Goal: Task Accomplishment & Management: Use online tool/utility

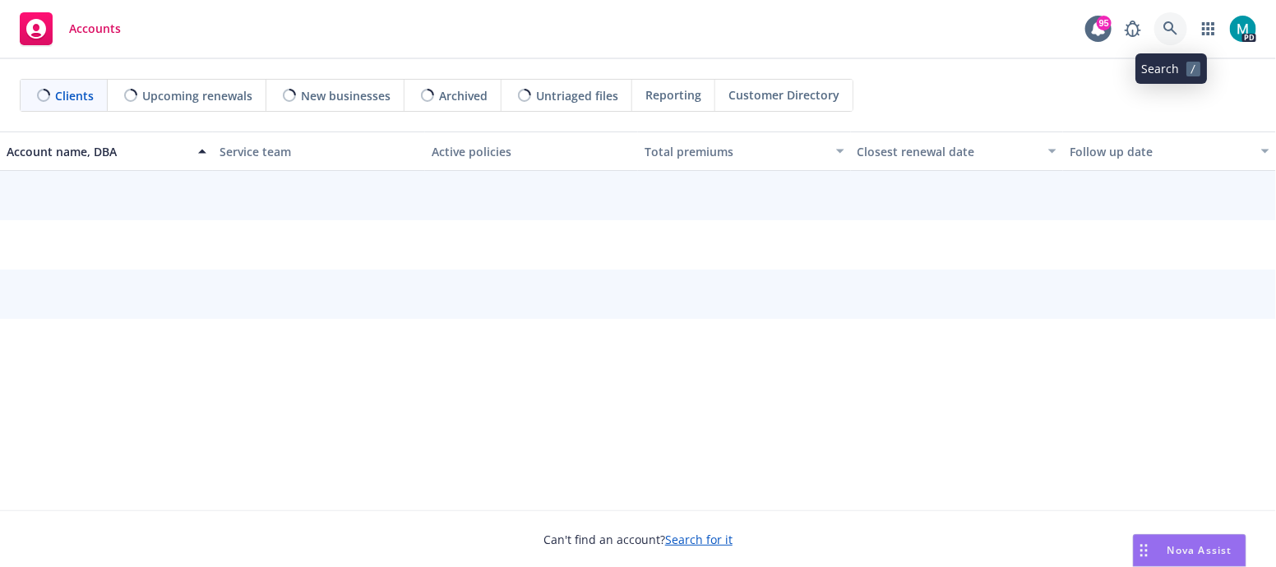
click at [1168, 28] on icon at bounding box center [1170, 28] width 15 height 15
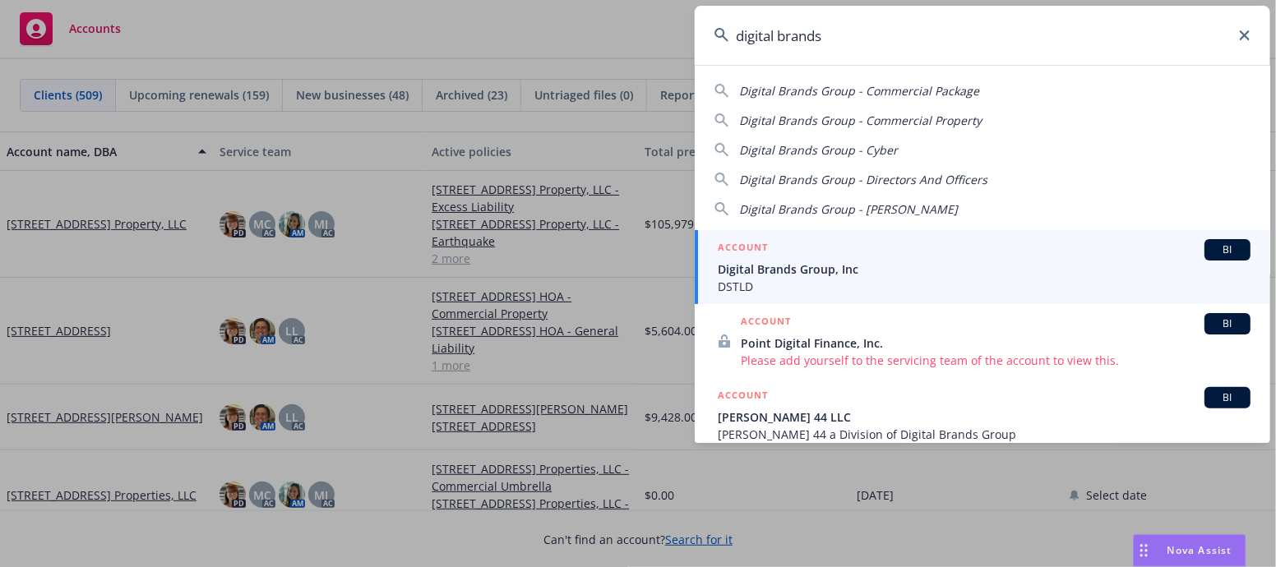
type input "digital brands"
click at [806, 272] on span "Digital Brands Group, Inc" at bounding box center [984, 269] width 533 height 17
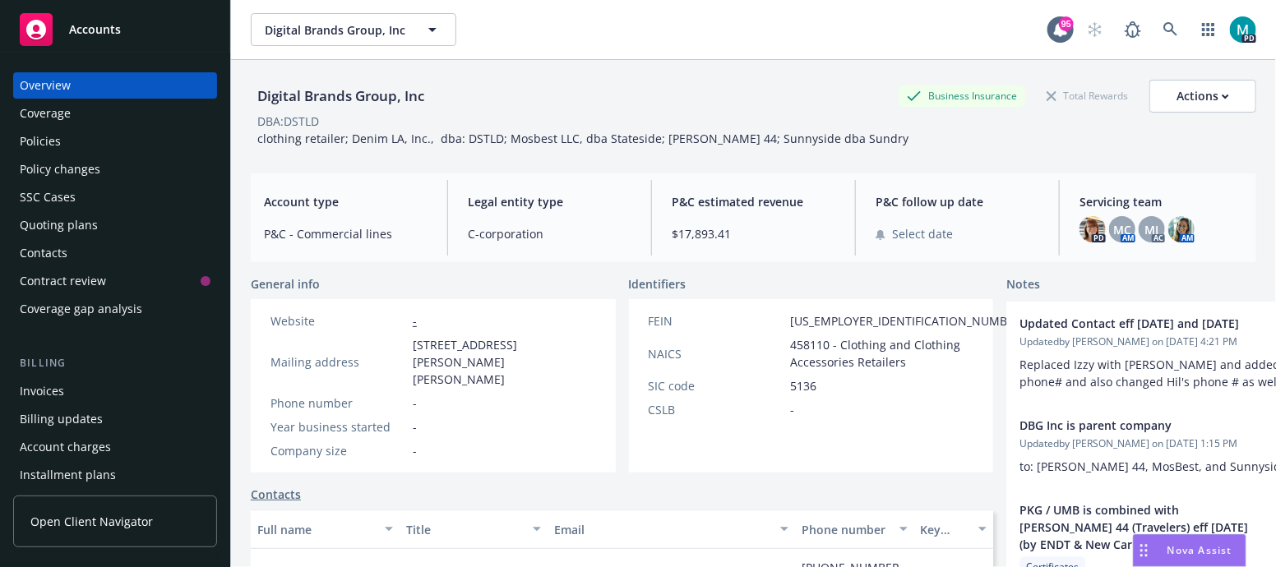
click at [58, 137] on div "Policies" at bounding box center [40, 141] width 41 height 26
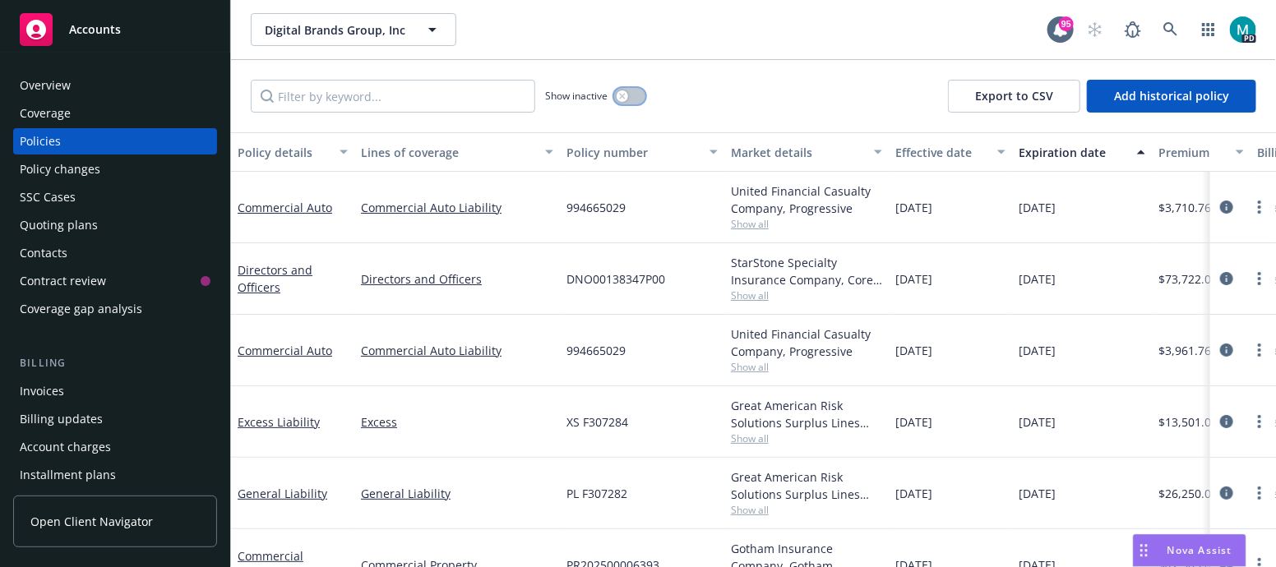
click at [633, 96] on button "button" at bounding box center [629, 96] width 31 height 16
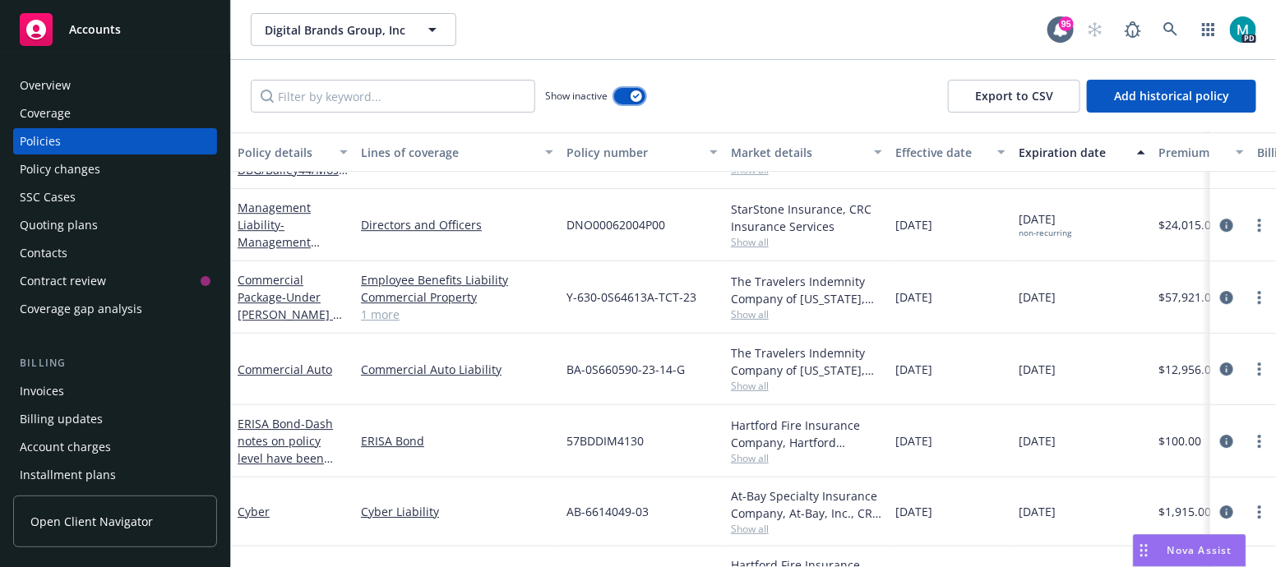
scroll to position [1900, 0]
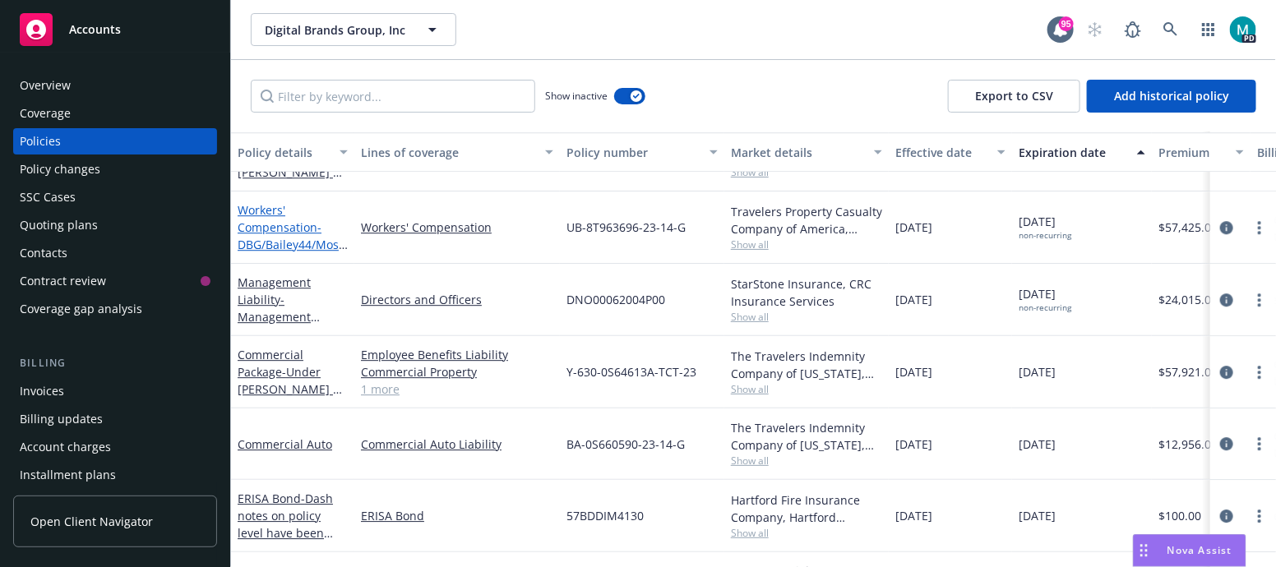
click at [272, 232] on link "Workers' Compensation - DBG/Bailey44/MosBest Combined WC Policy" at bounding box center [292, 244] width 109 height 85
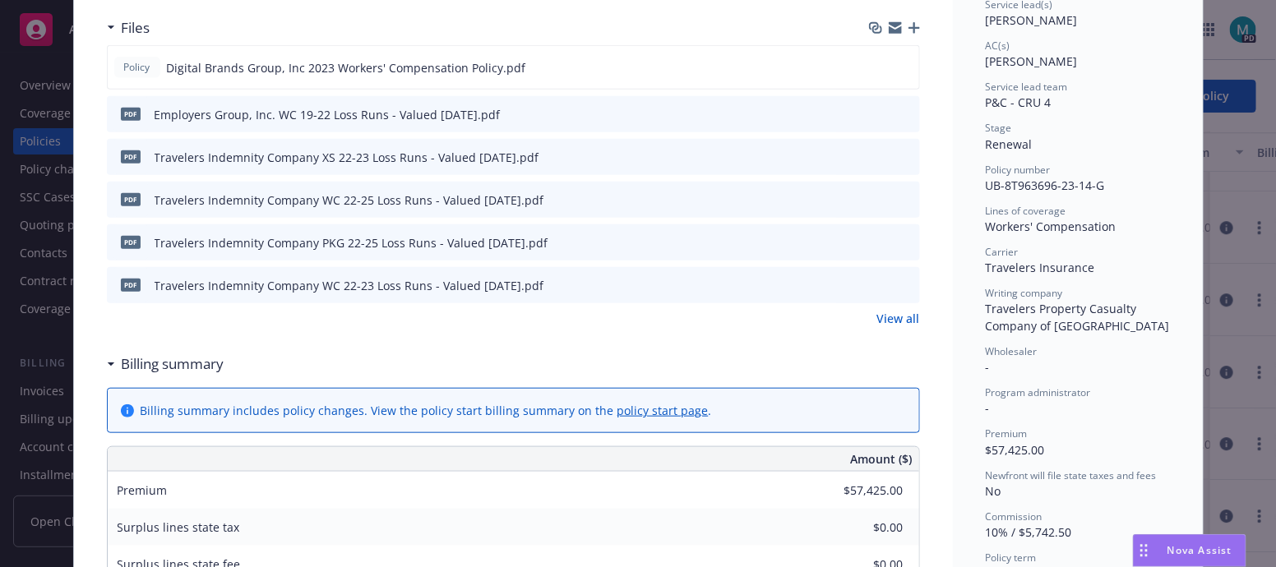
scroll to position [410, 0]
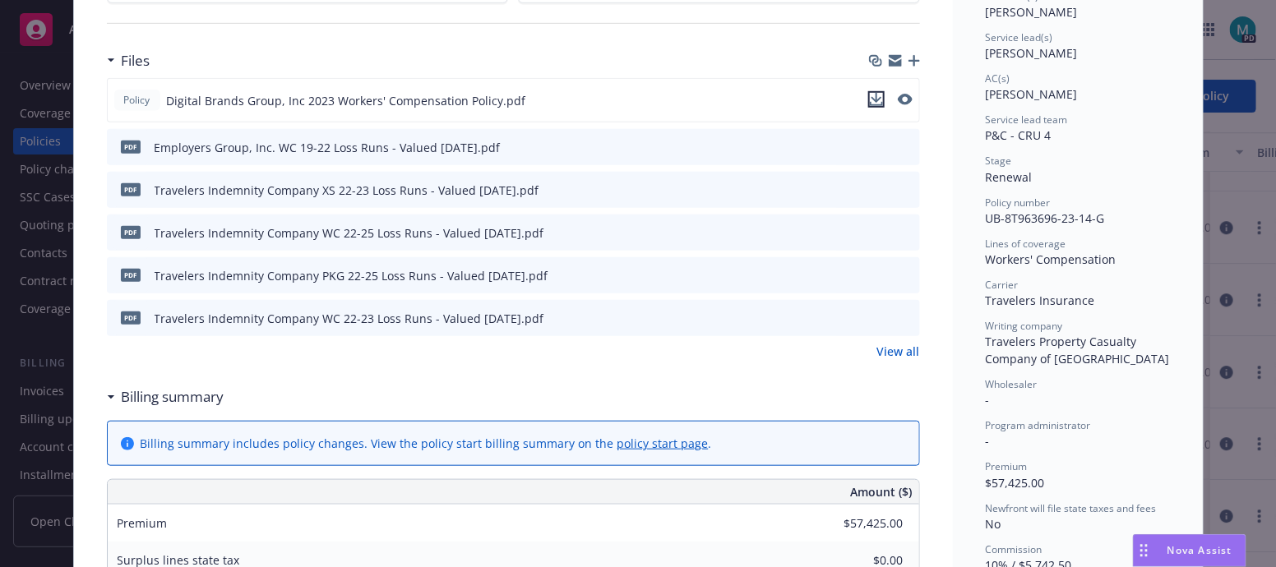
click at [870, 96] on icon "download file" at bounding box center [876, 99] width 13 height 13
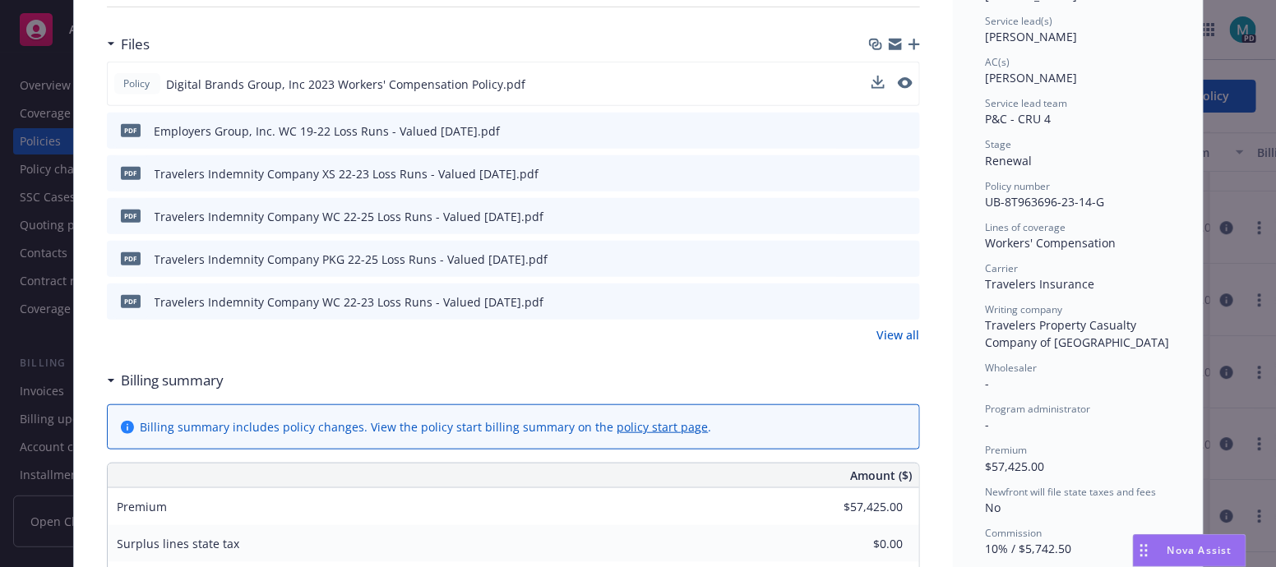
scroll to position [277, 0]
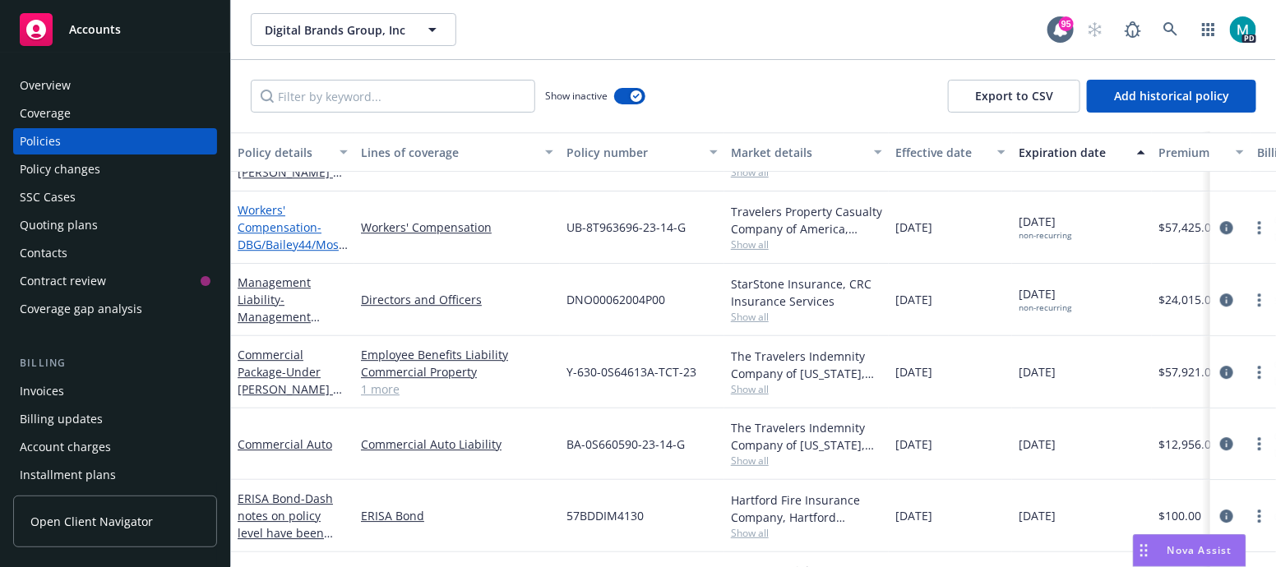
click at [285, 224] on link "Workers' Compensation - DBG/Bailey44/MosBest Combined WC Policy" at bounding box center [292, 244] width 109 height 85
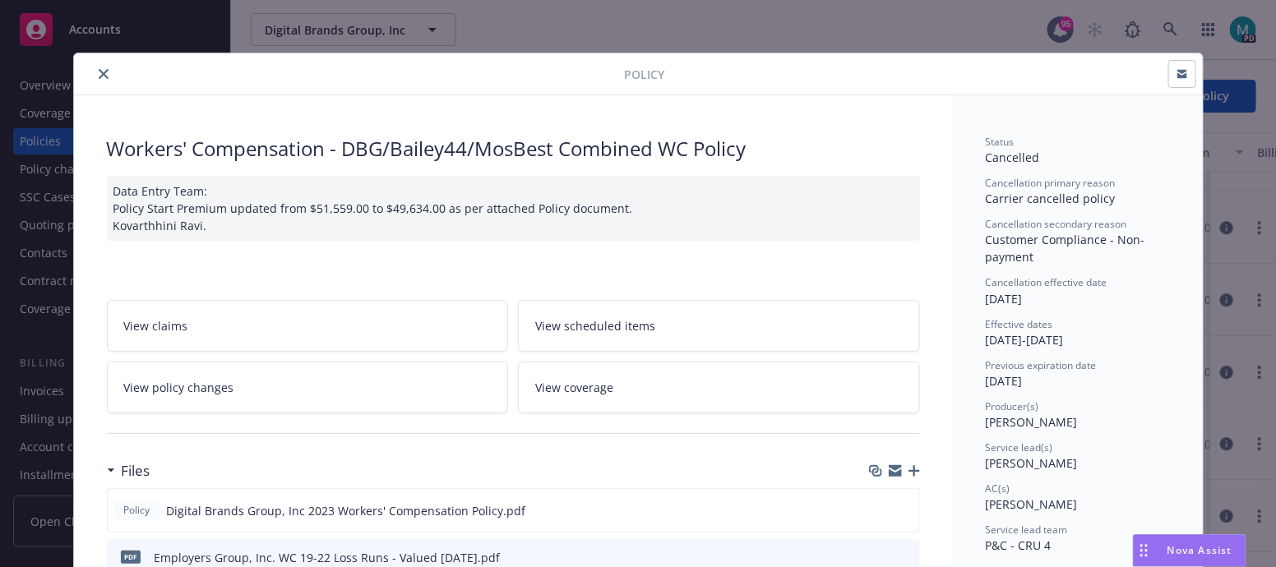
click at [99, 72] on icon "close" at bounding box center [104, 74] width 10 height 10
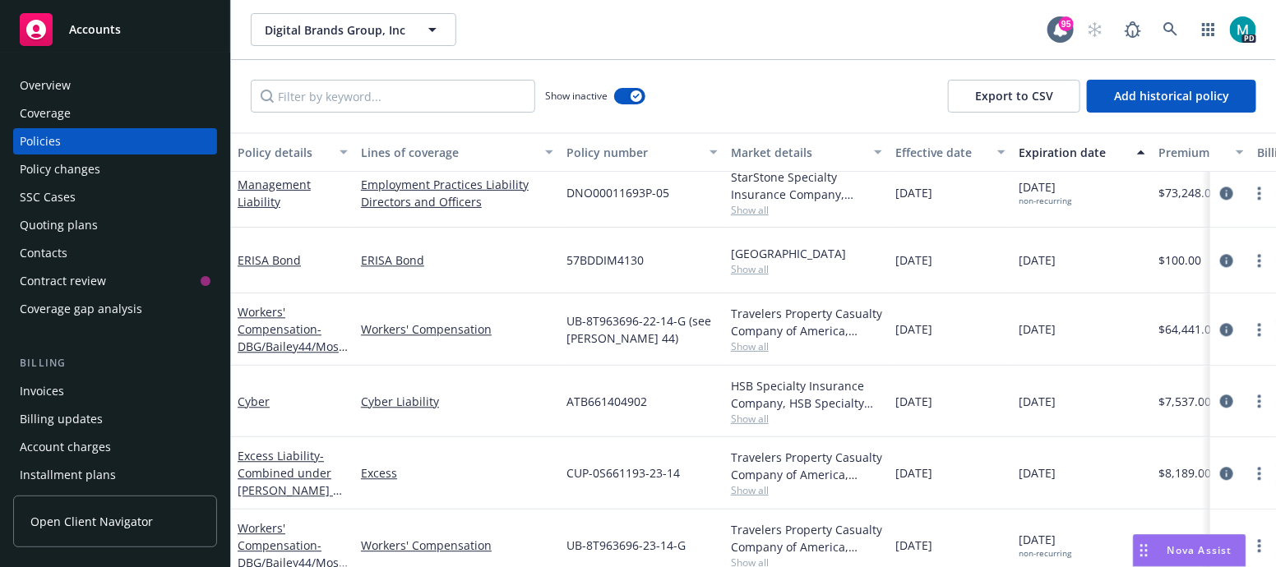
scroll to position [1695, 0]
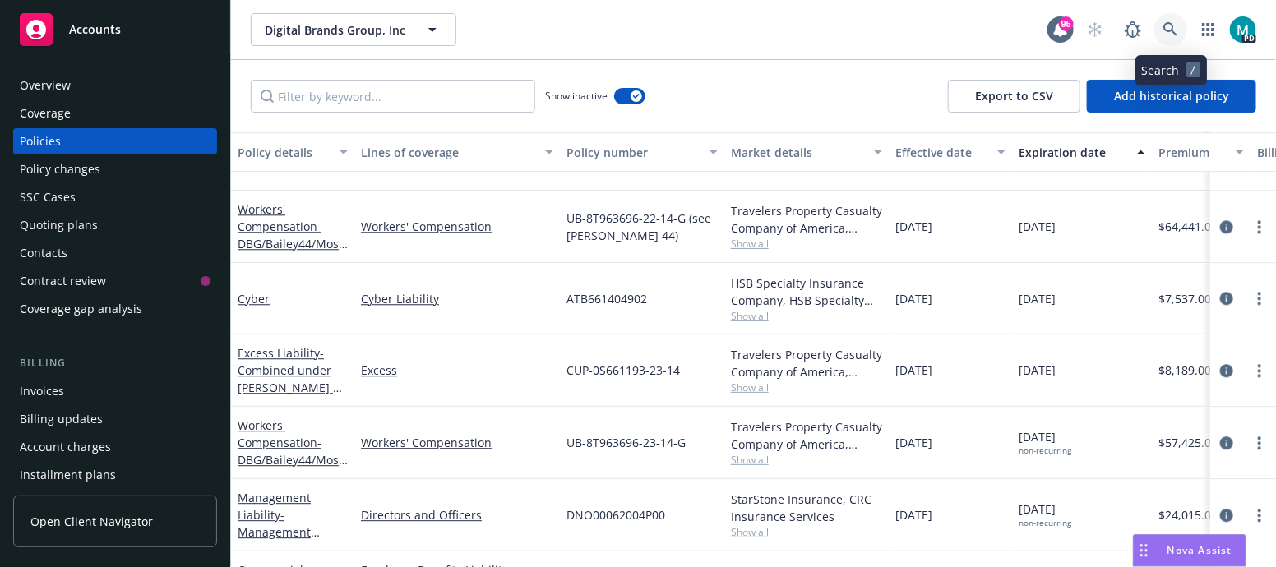
click at [1163, 28] on icon at bounding box center [1170, 29] width 15 height 15
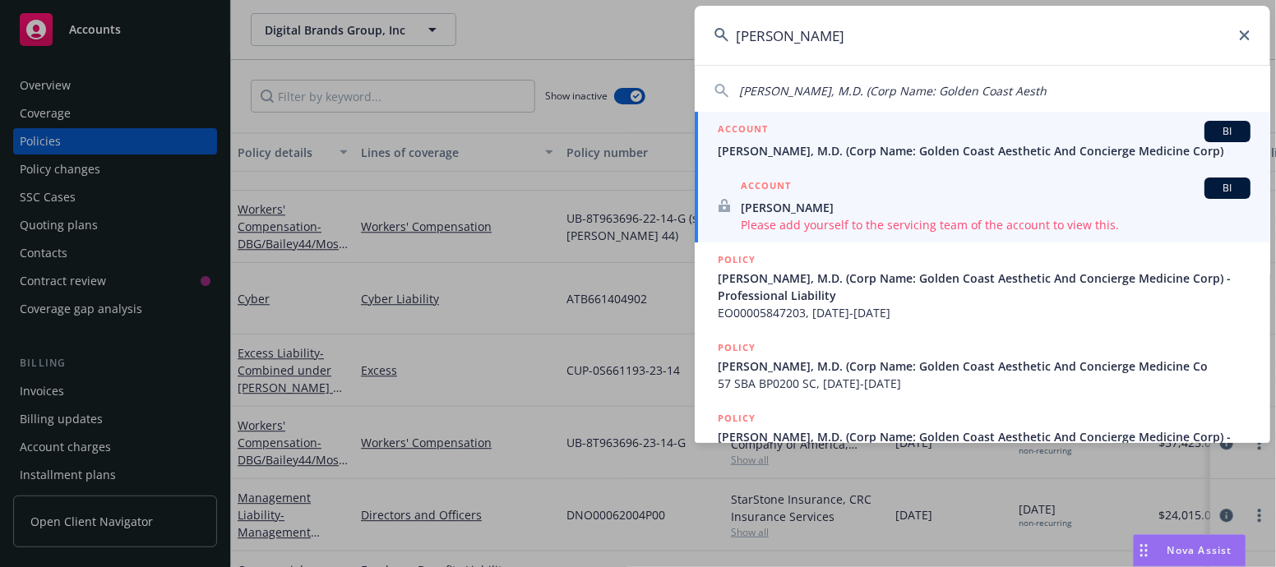
type input "[PERSON_NAME]"
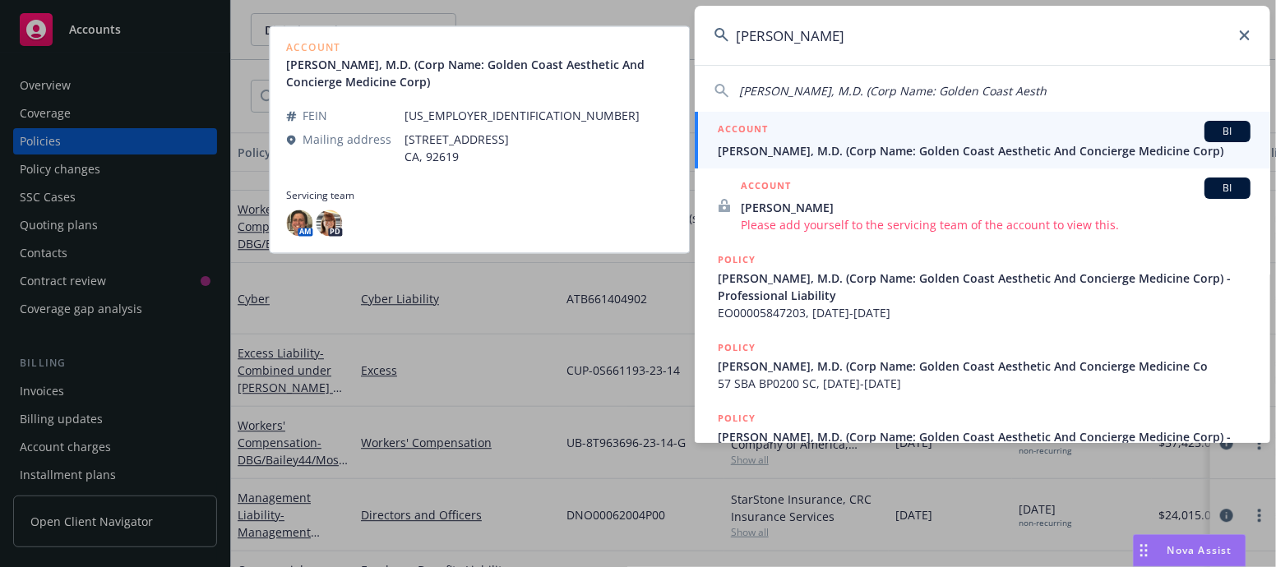
click at [774, 156] on span "[PERSON_NAME], M.D. (Corp Name: Golden Coast Aesthetic And Concierge Medicine C…" at bounding box center [984, 150] width 533 height 17
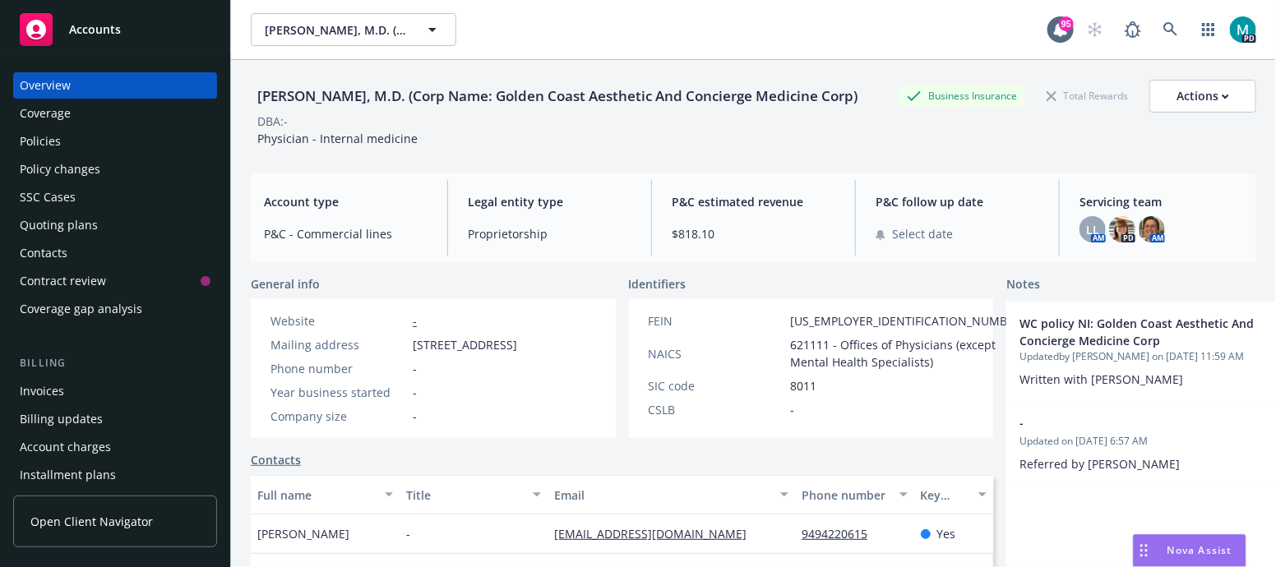
click at [52, 141] on div "Policies" at bounding box center [40, 141] width 41 height 26
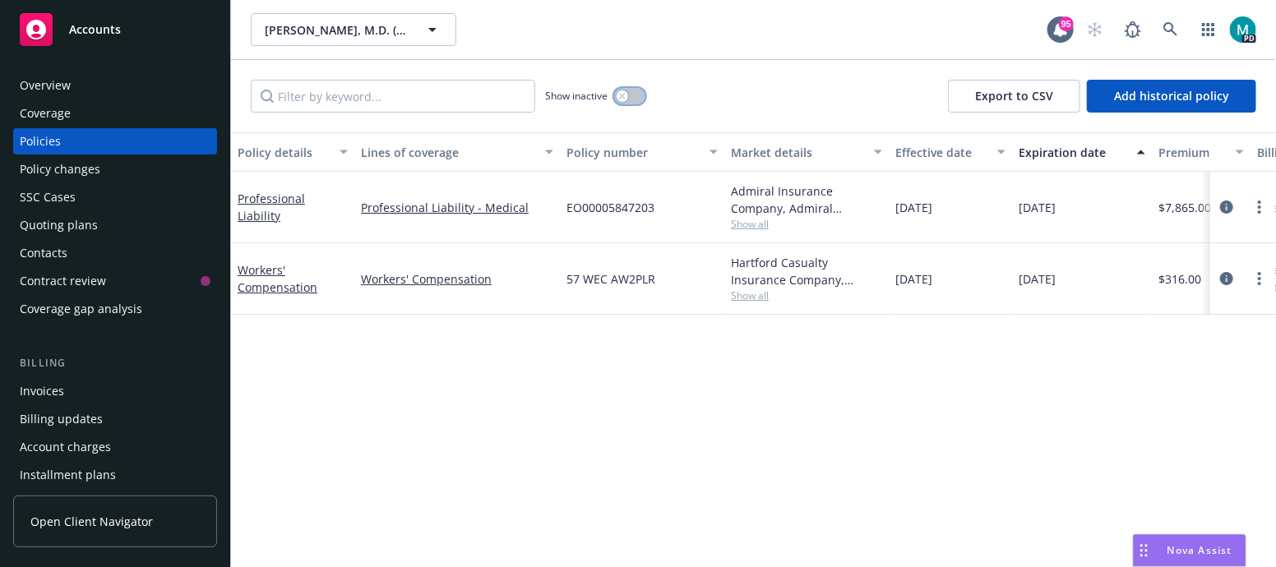
click at [617, 100] on button "button" at bounding box center [629, 96] width 31 height 16
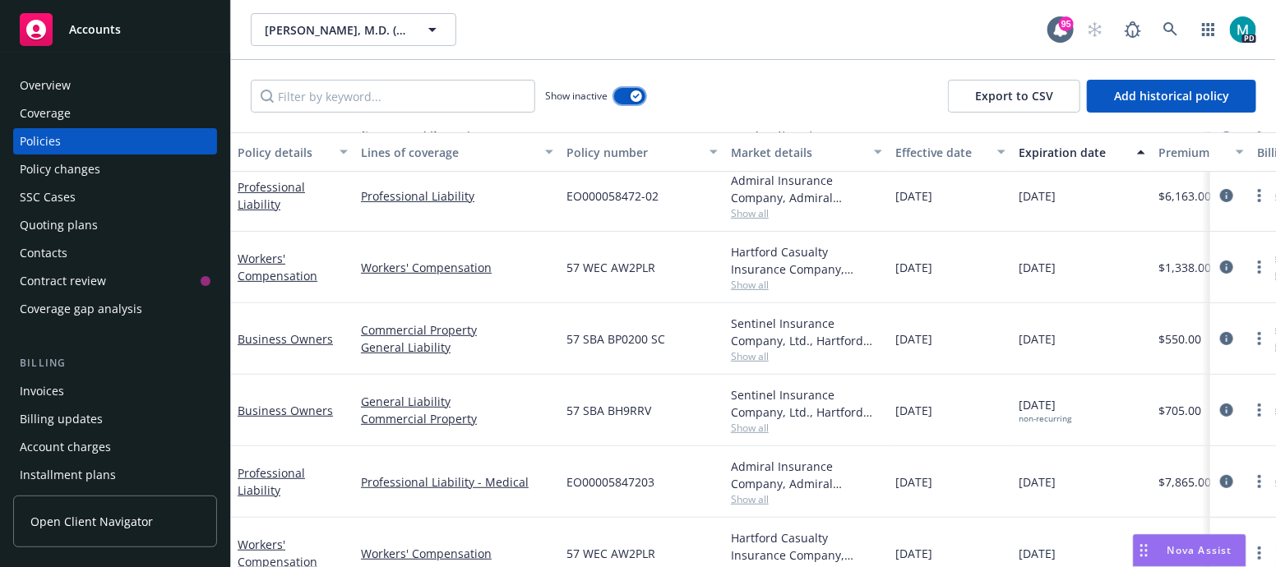
scroll to position [248, 0]
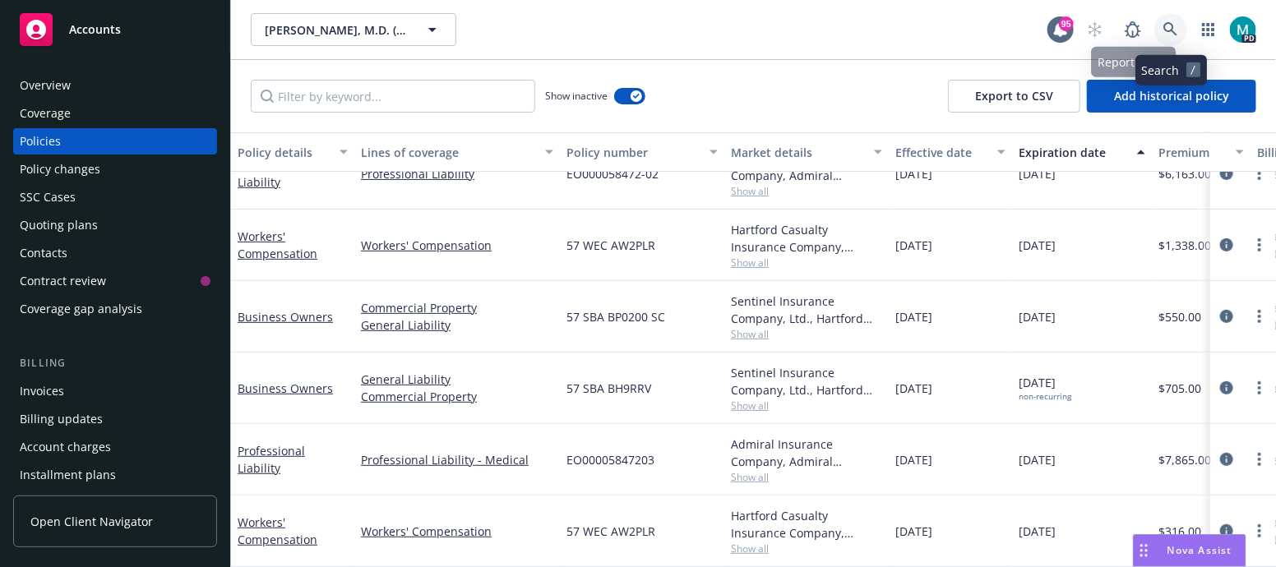
click at [1165, 26] on icon at bounding box center [1170, 29] width 14 height 14
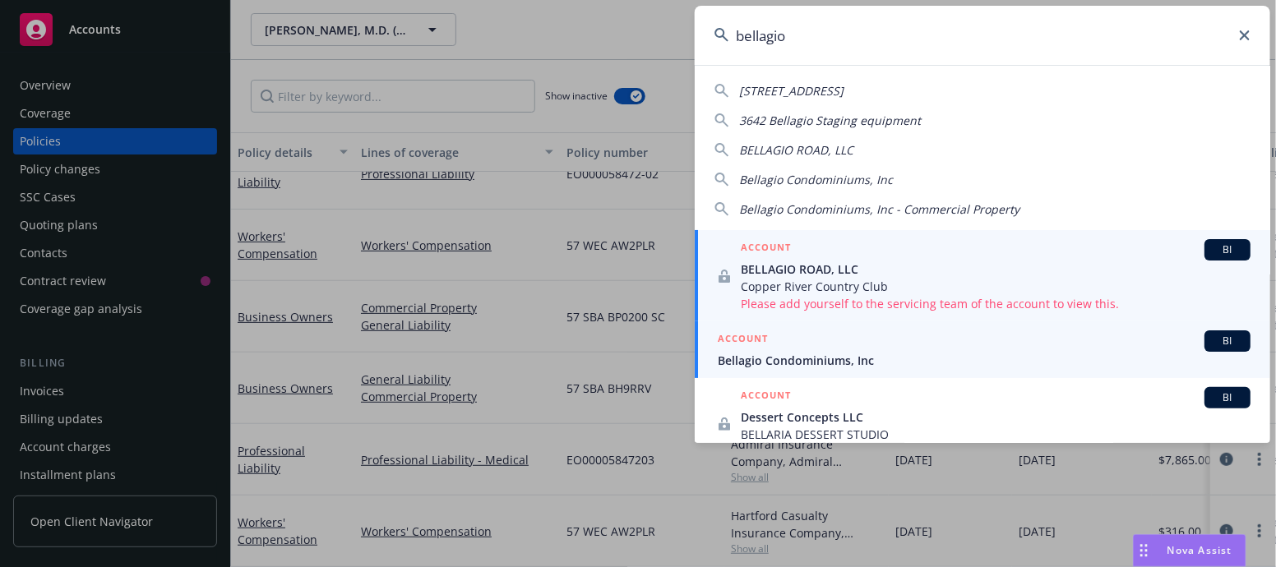
type input "bellagio"
click at [793, 358] on span "Bellagio Condominiums, Inc" at bounding box center [984, 360] width 533 height 17
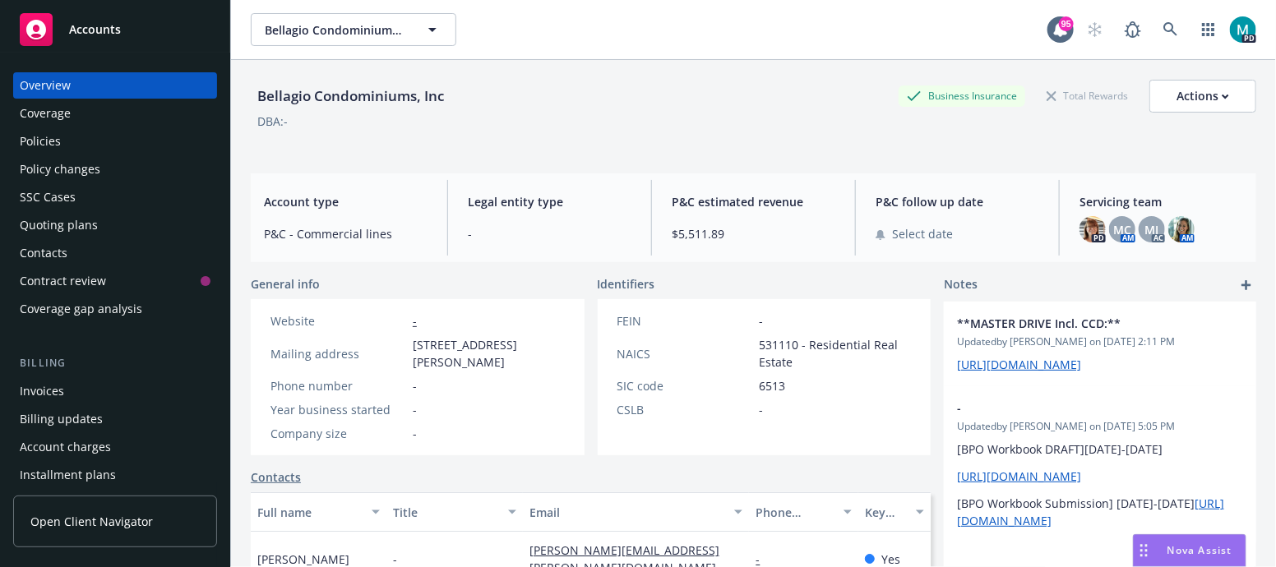
click at [57, 126] on div "Coverage" at bounding box center [45, 113] width 51 height 26
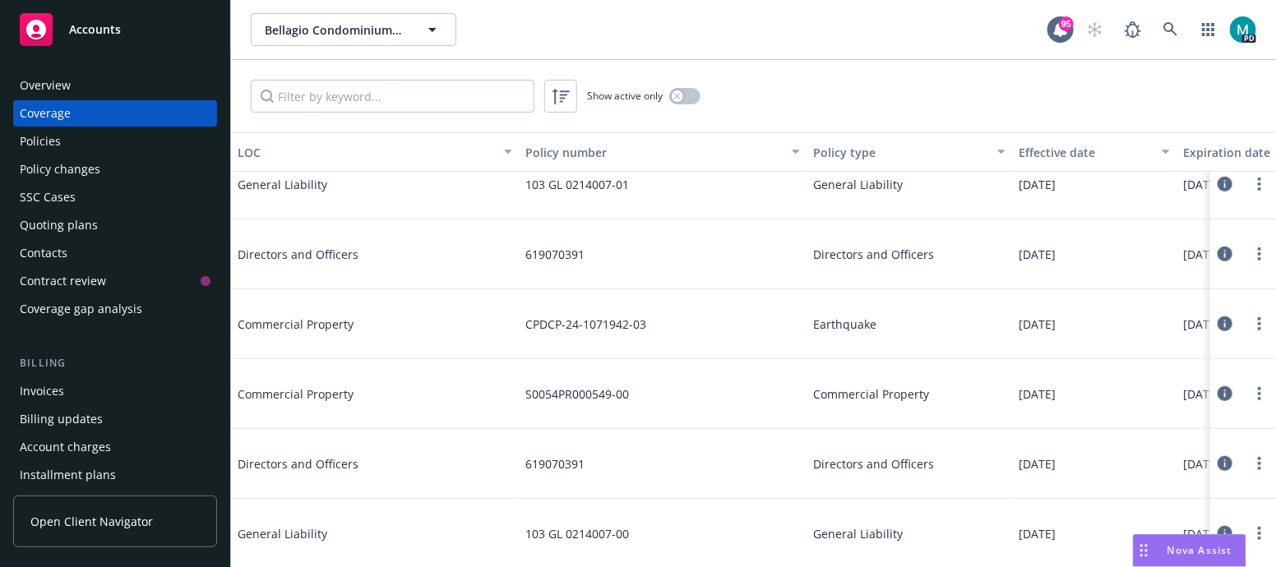
scroll to position [514, 0]
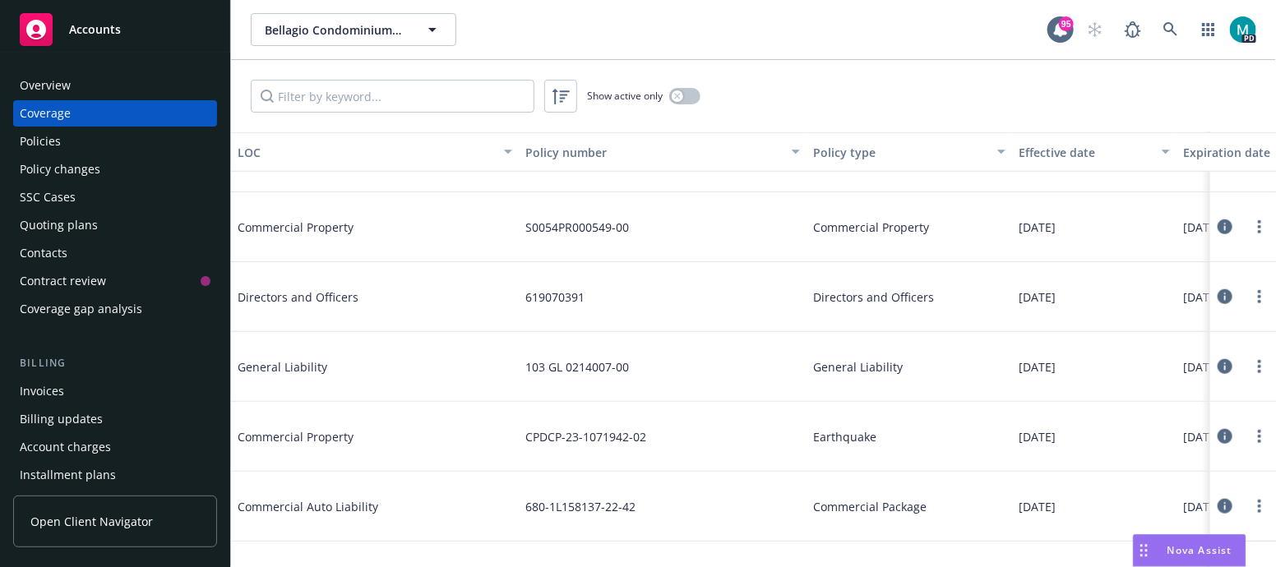
click at [79, 137] on div "Policies" at bounding box center [115, 141] width 191 height 26
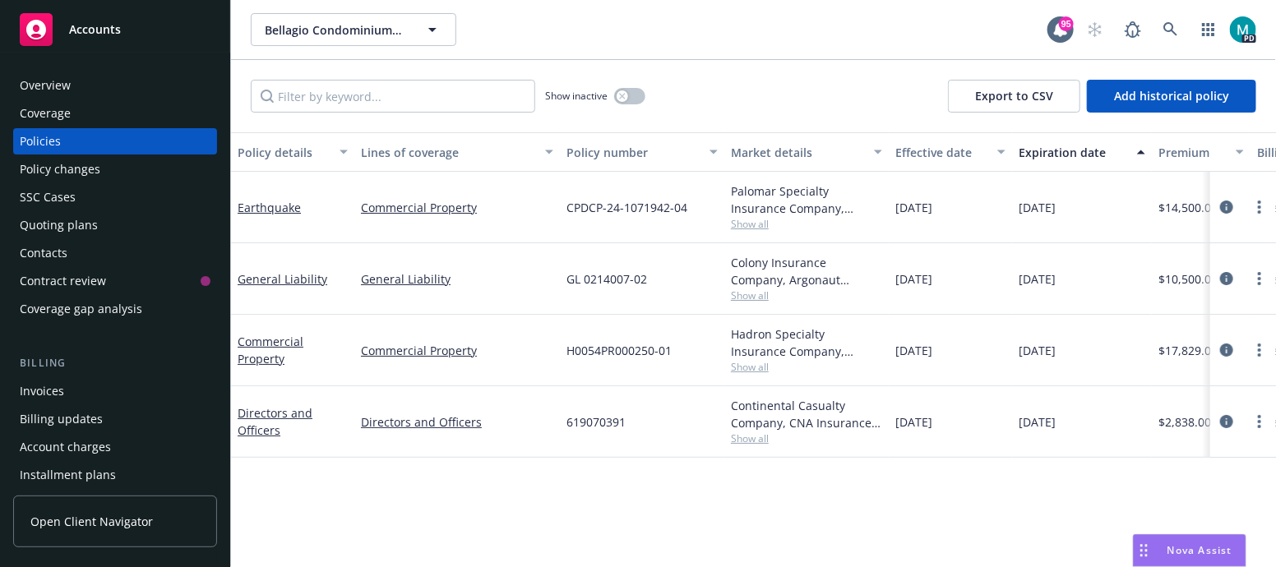
click at [284, 194] on div "Earthquake" at bounding box center [292, 208] width 123 height 72
click at [284, 213] on link "Earthquake" at bounding box center [269, 208] width 63 height 16
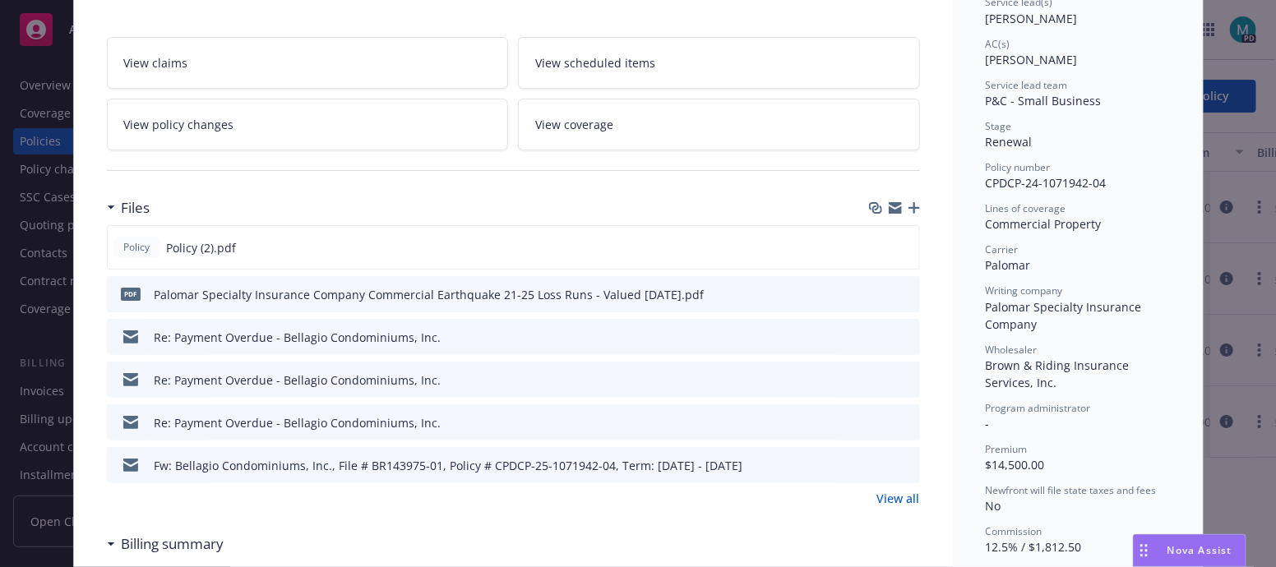
scroll to position [410, 0]
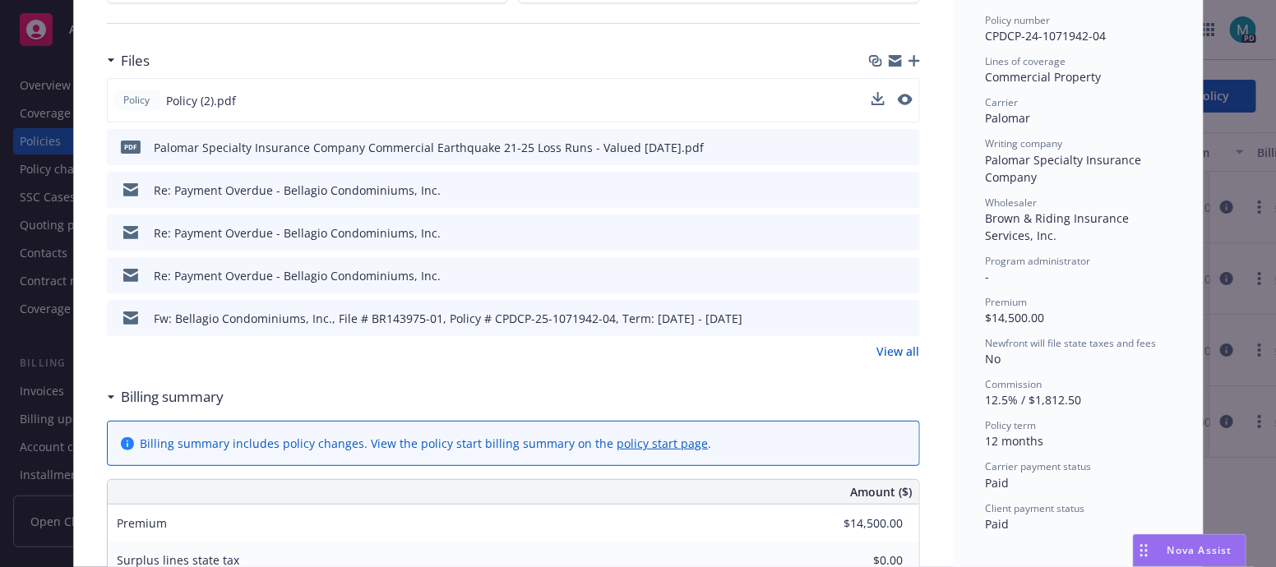
click at [877, 96] on div at bounding box center [892, 100] width 41 height 17
click at [863, 100] on div "Policy Policy (2).pdf" at bounding box center [513, 100] width 813 height 44
click at [870, 95] on icon "download file" at bounding box center [876, 99] width 13 height 13
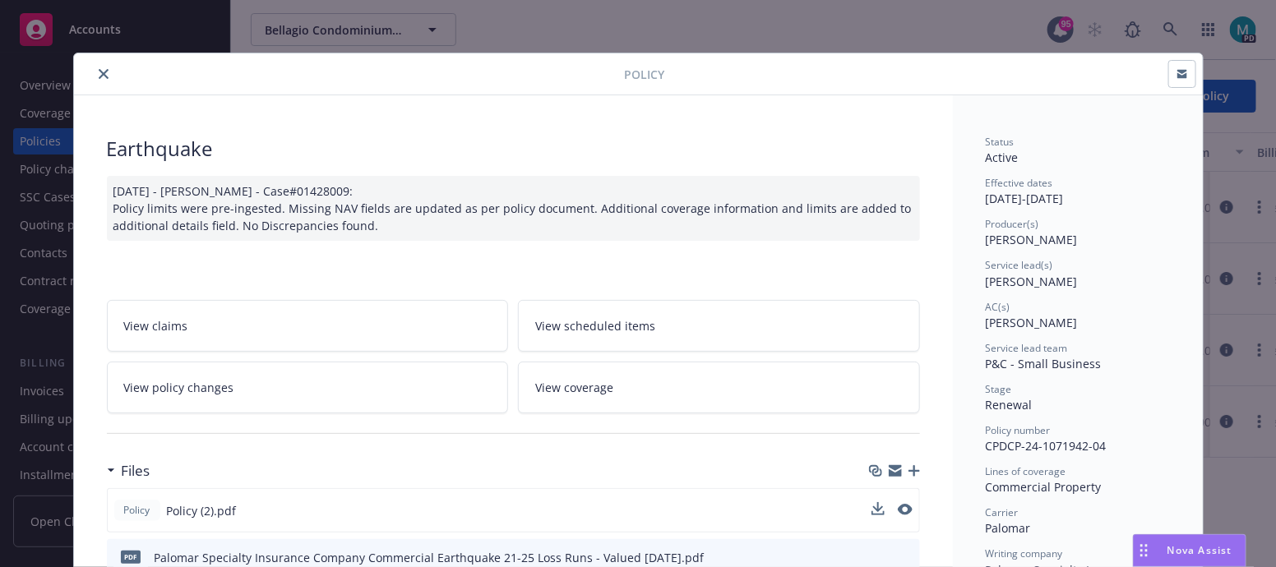
click at [94, 67] on button "close" at bounding box center [104, 74] width 20 height 20
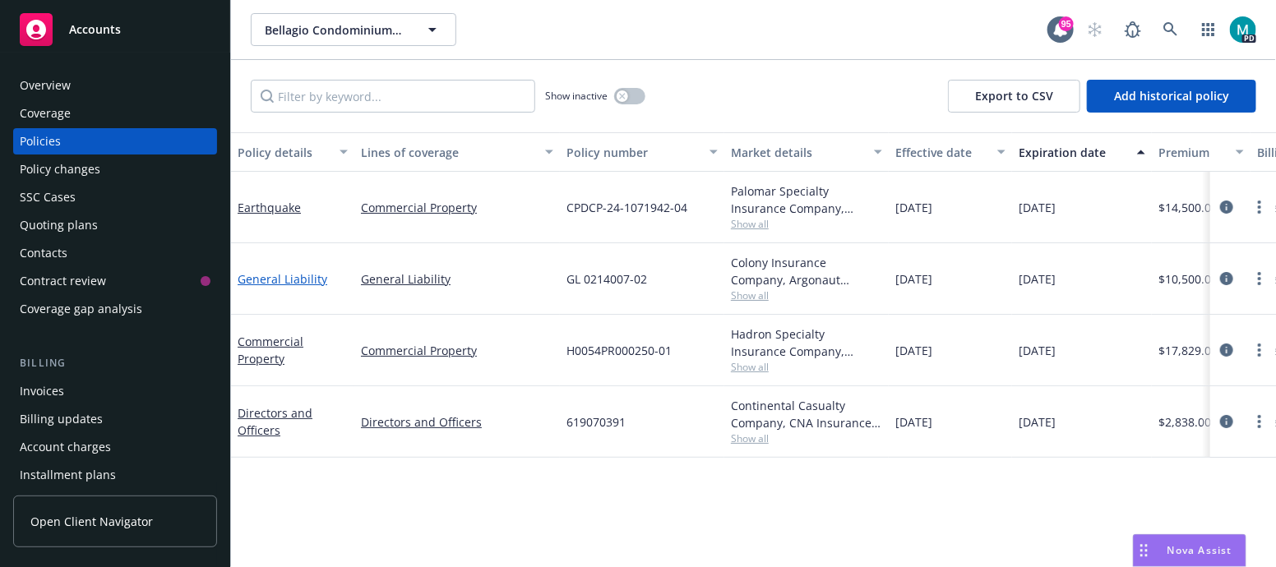
click at [284, 278] on link "General Liability" at bounding box center [283, 279] width 90 height 16
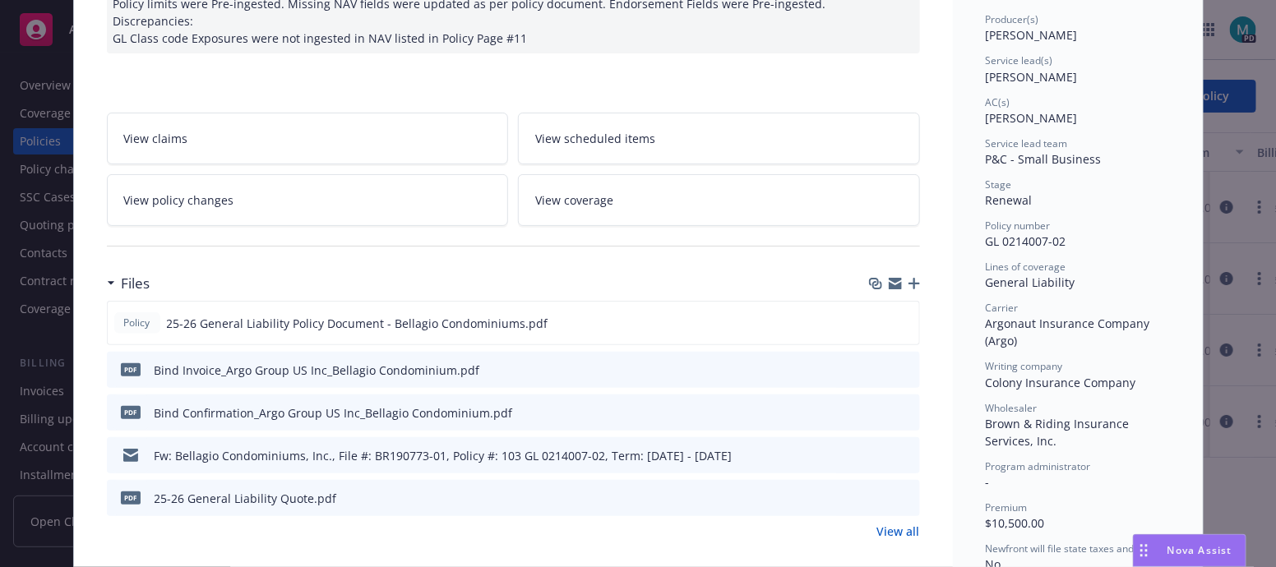
scroll to position [205, 0]
click at [875, 318] on icon "download file" at bounding box center [876, 322] width 13 height 13
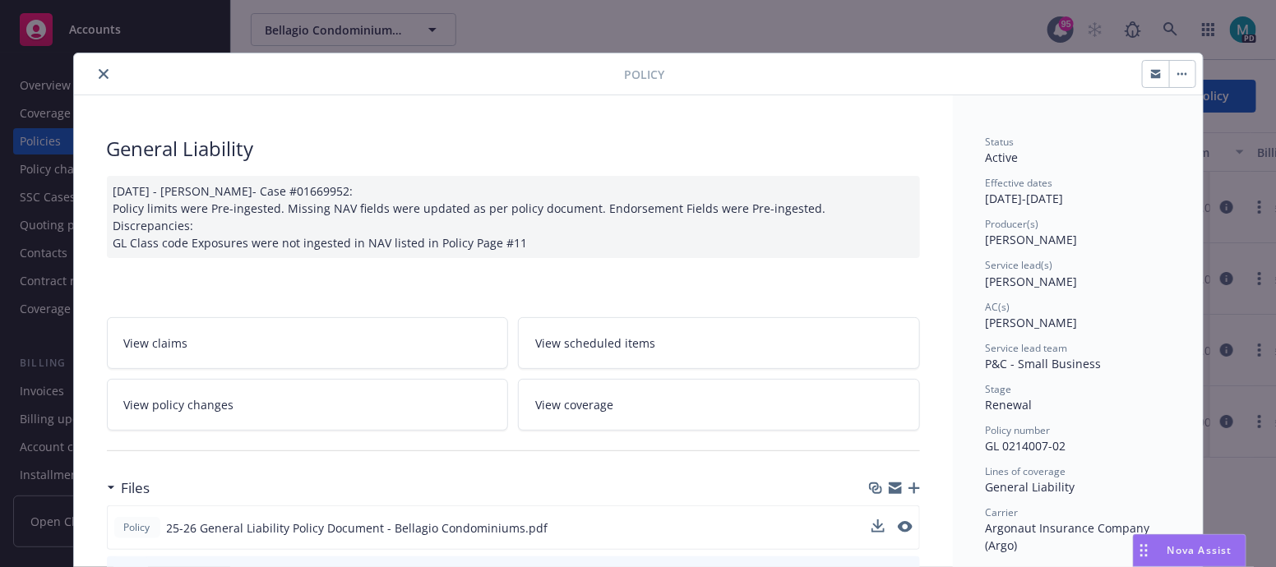
click at [99, 73] on icon "close" at bounding box center [104, 74] width 10 height 10
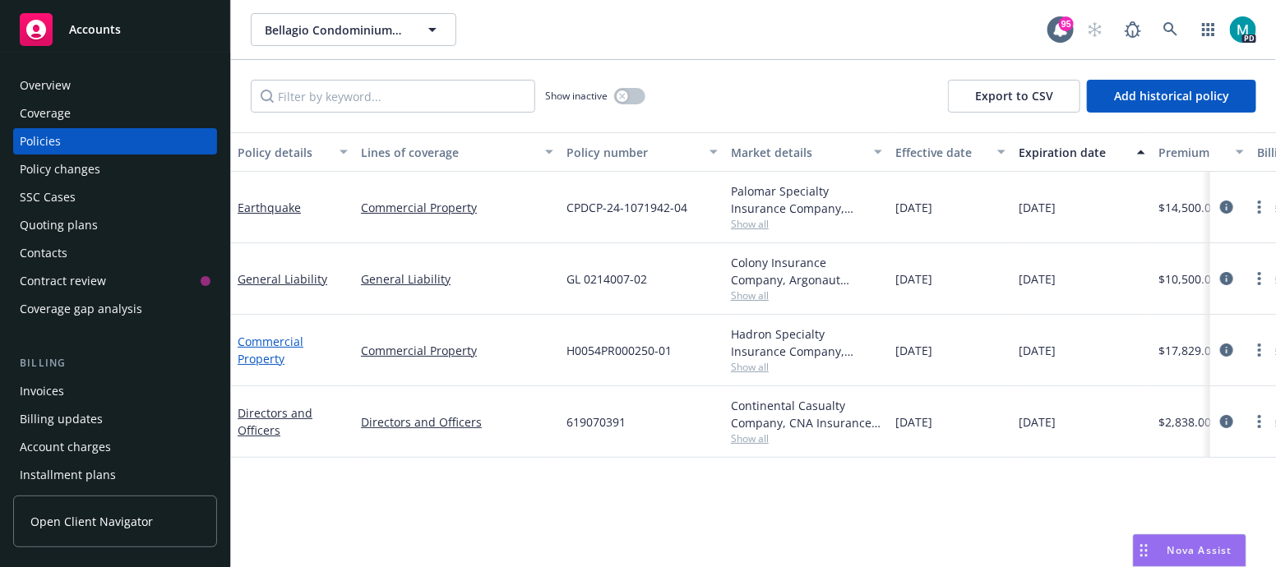
click at [265, 359] on link "Commercial Property" at bounding box center [271, 350] width 66 height 33
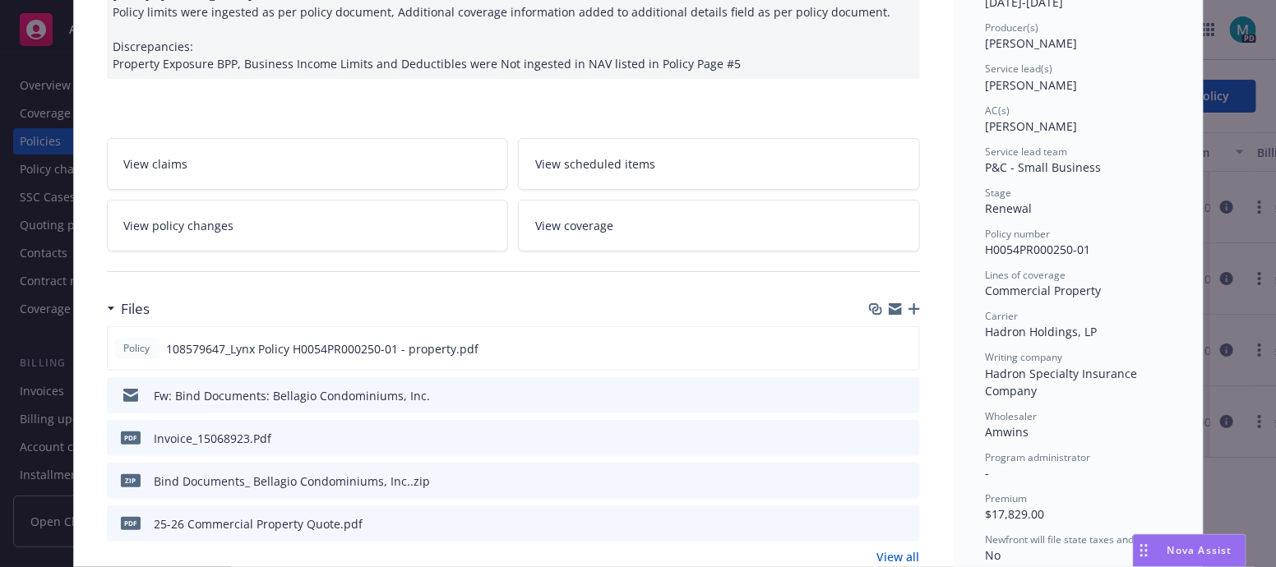
scroll to position [205, 0]
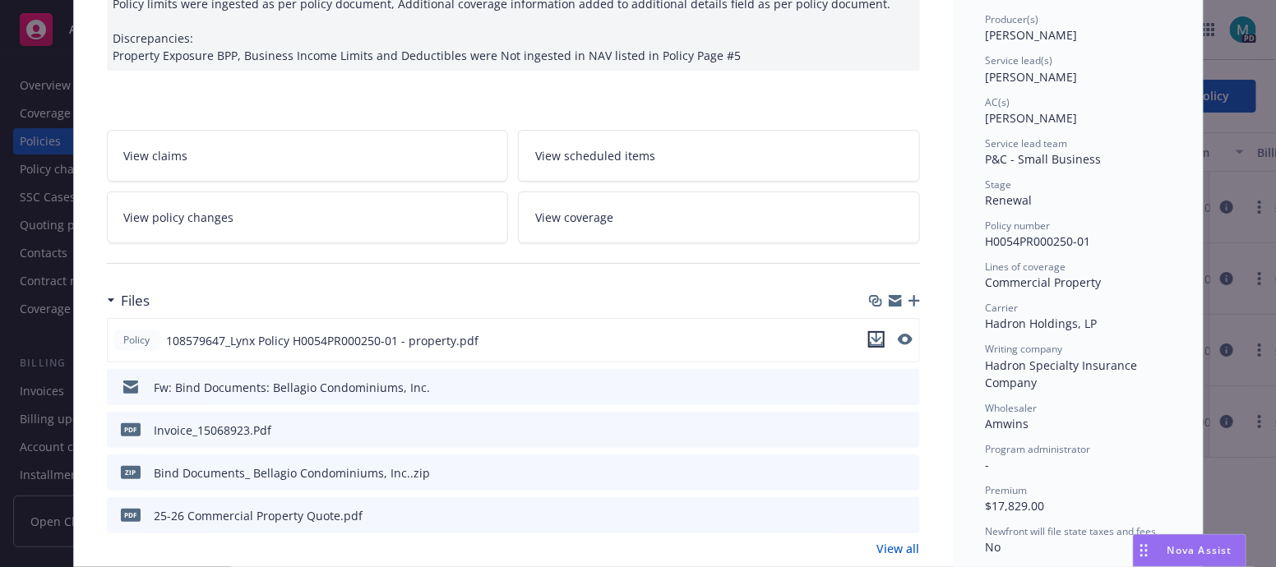
click at [872, 333] on icon "download file" at bounding box center [876, 339] width 13 height 13
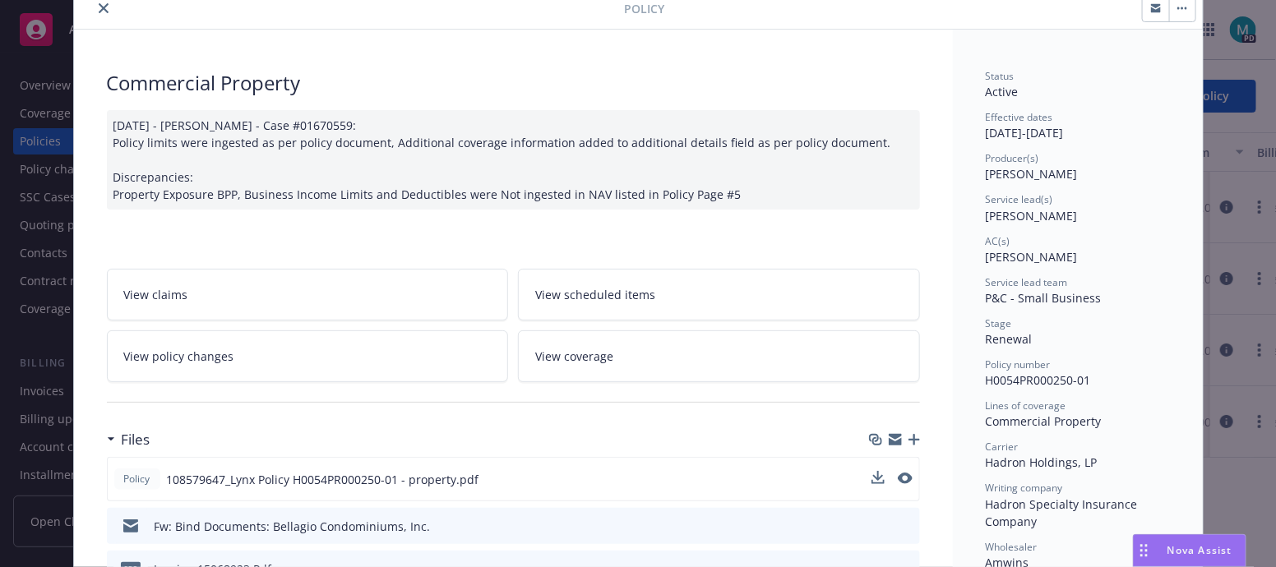
scroll to position [0, 0]
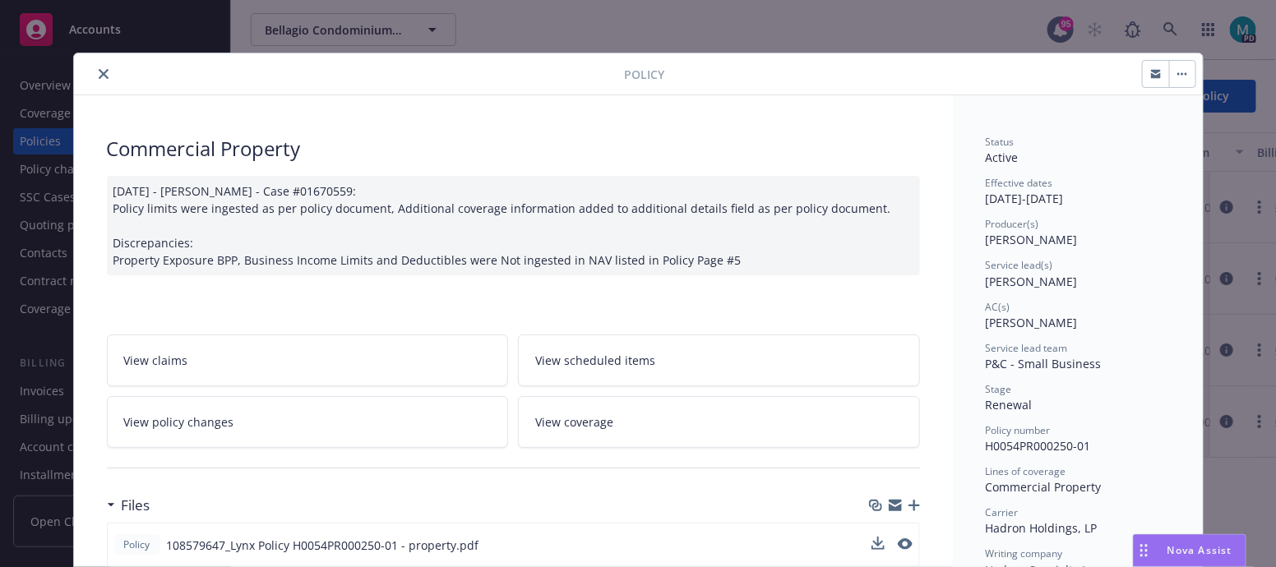
click at [103, 69] on button "close" at bounding box center [104, 74] width 20 height 20
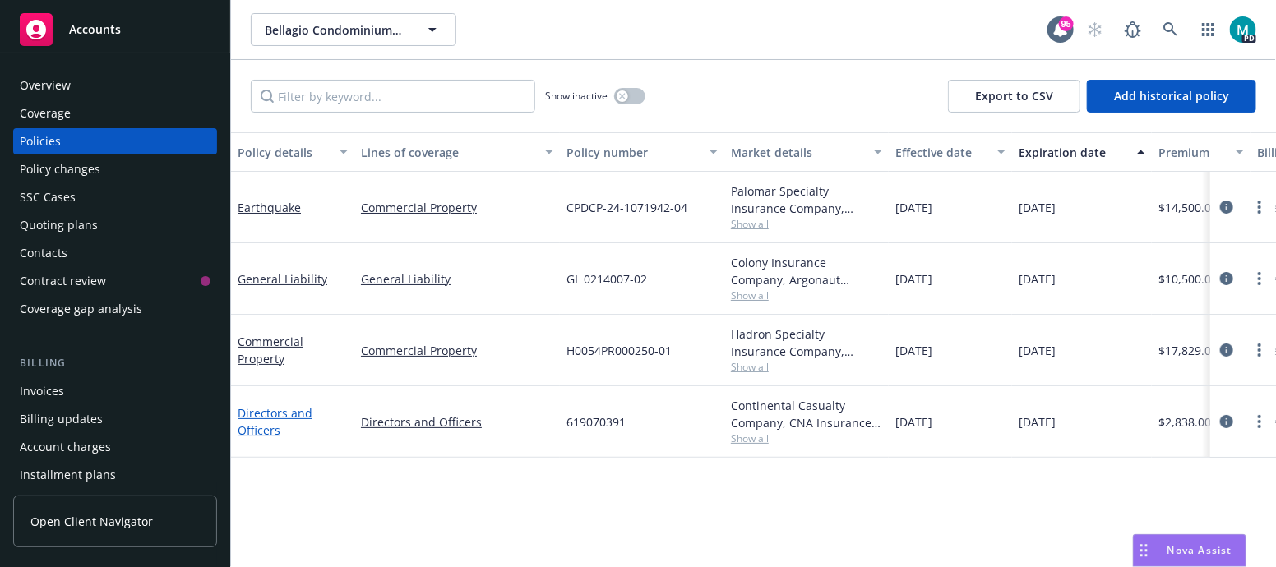
click at [264, 418] on link "Directors and Officers" at bounding box center [275, 421] width 75 height 33
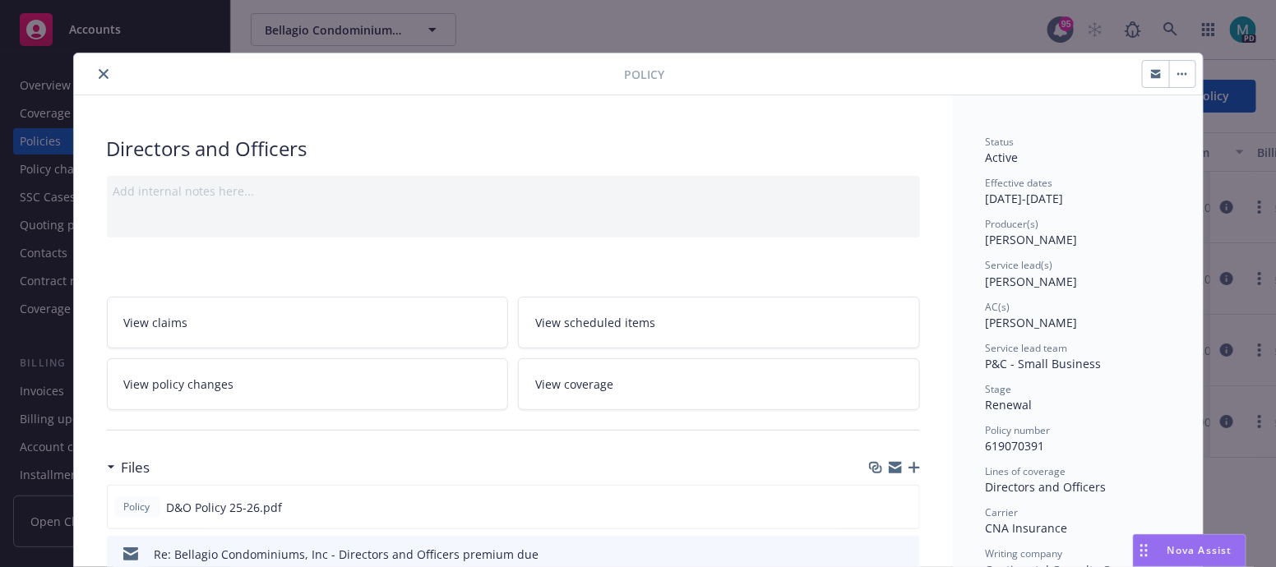
scroll to position [102, 0]
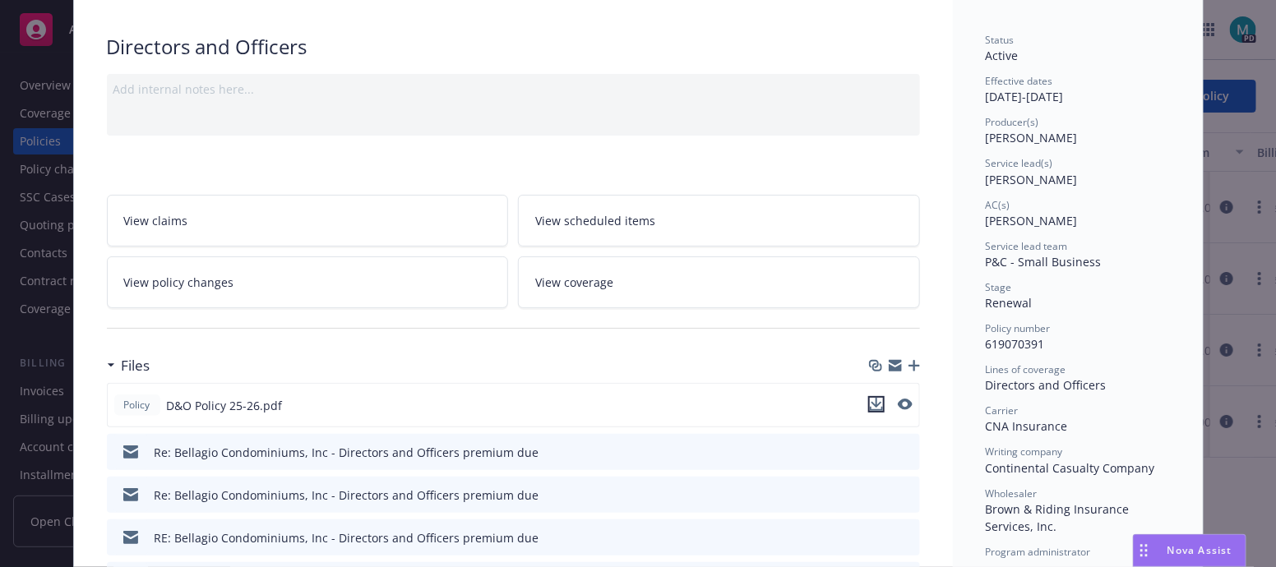
click at [876, 402] on button "download file" at bounding box center [876, 404] width 16 height 16
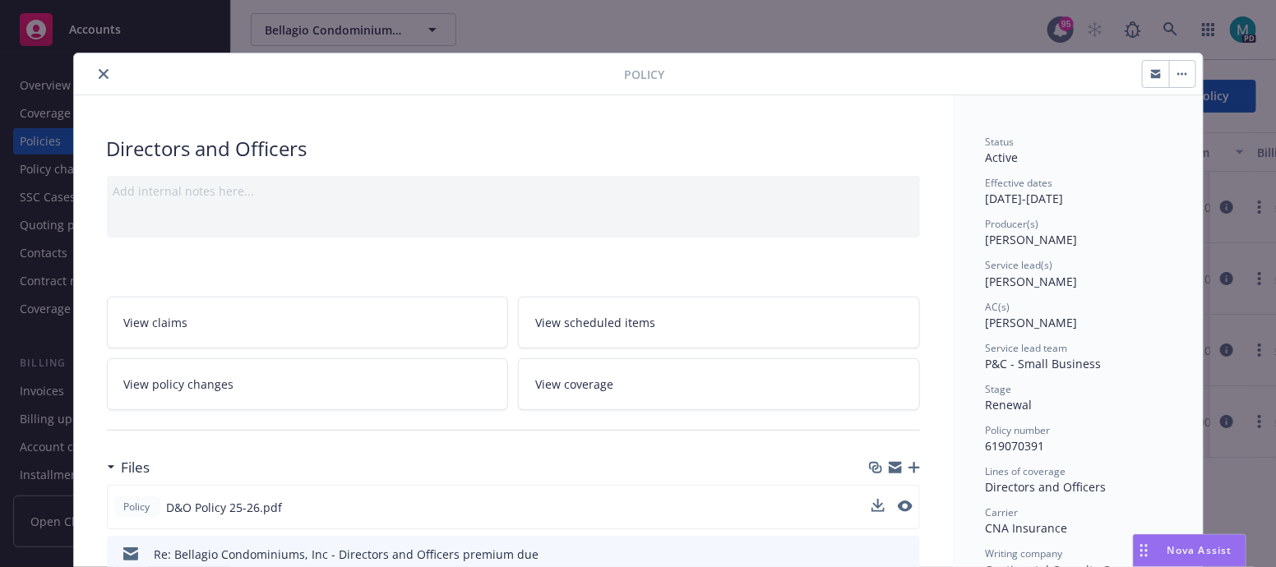
click at [99, 72] on icon "close" at bounding box center [104, 74] width 10 height 10
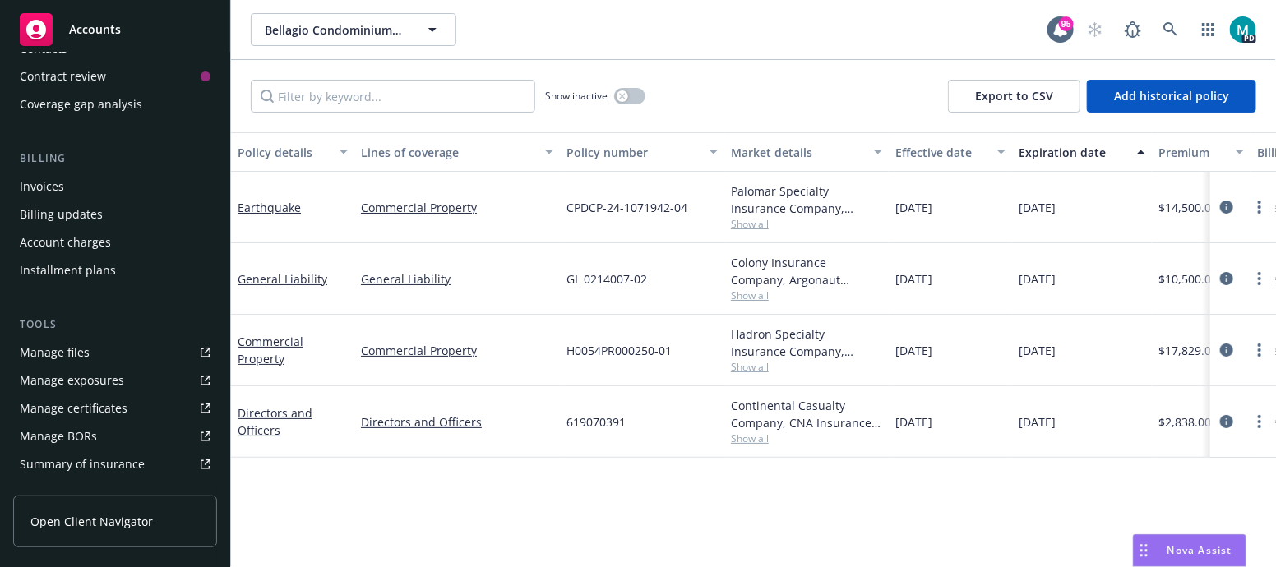
scroll to position [308, 0]
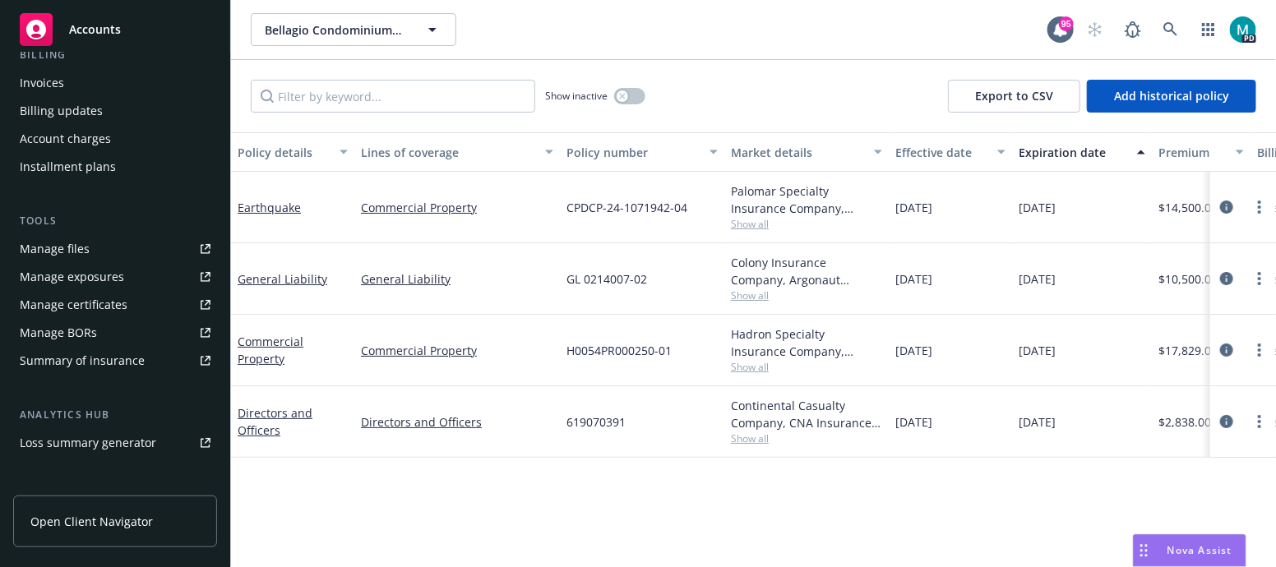
click at [119, 355] on div "Summary of insurance" at bounding box center [82, 361] width 125 height 26
click at [1172, 23] on icon at bounding box center [1170, 29] width 14 height 14
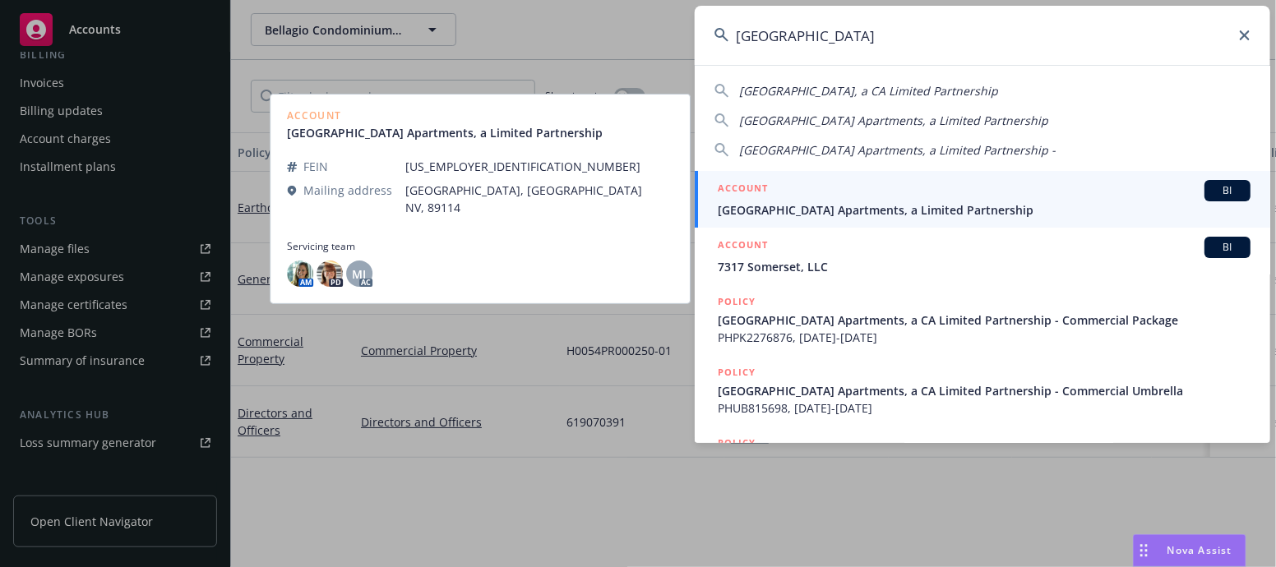
type input "[GEOGRAPHIC_DATA]"
click at [779, 215] on span "[GEOGRAPHIC_DATA] Apartments, a Limited Partnership" at bounding box center [984, 209] width 533 height 17
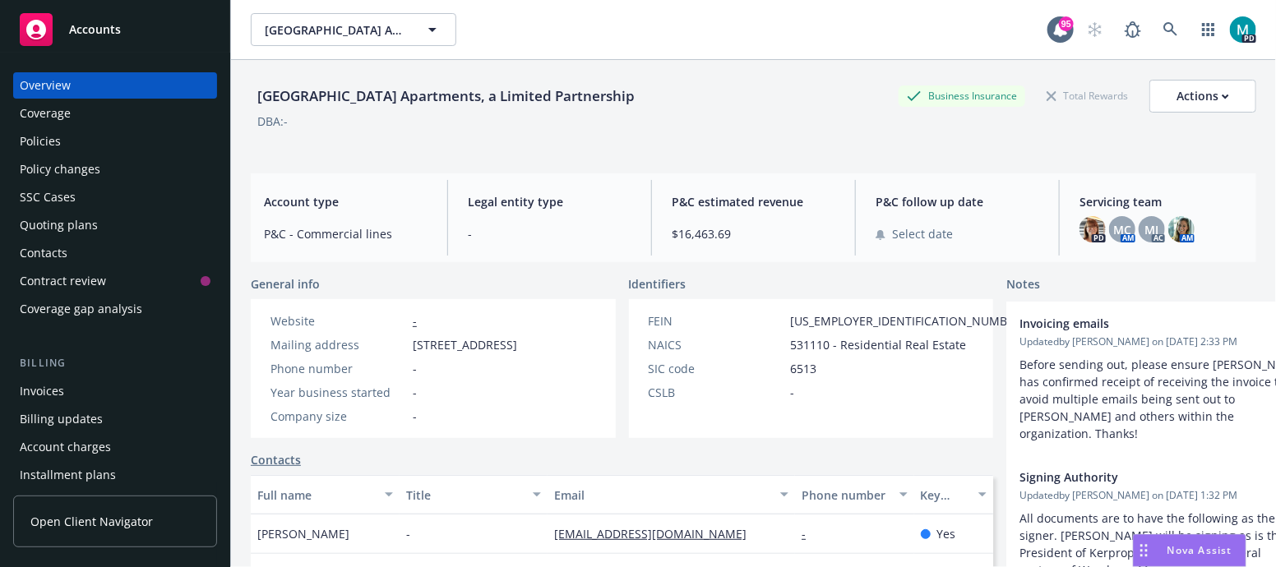
click at [62, 149] on div "Policies" at bounding box center [115, 141] width 191 height 26
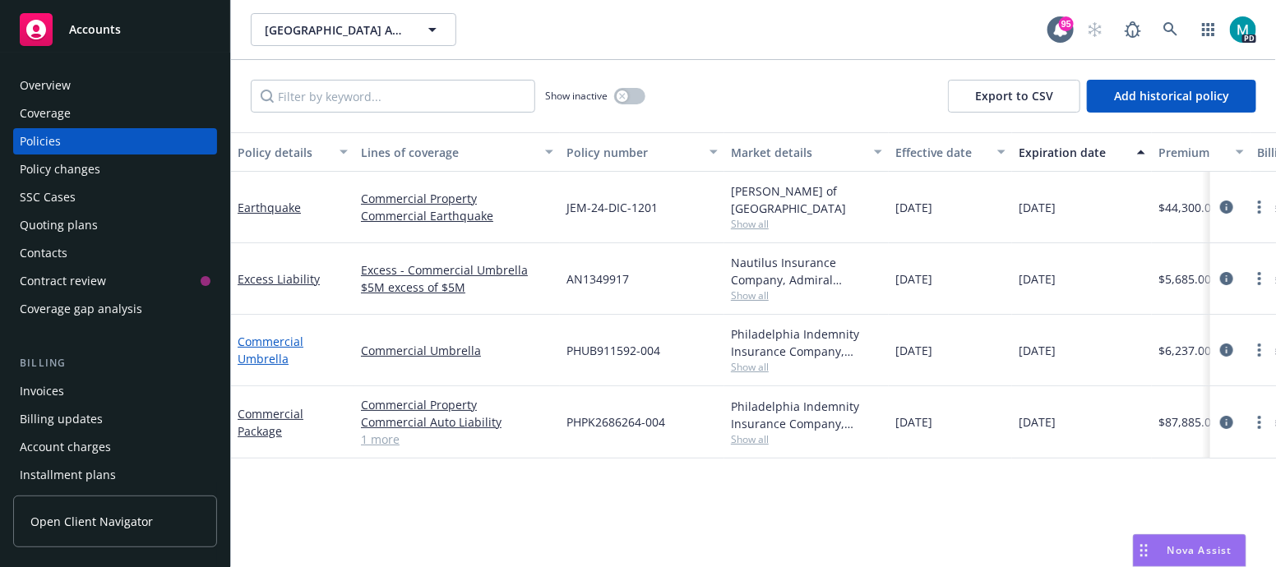
click at [276, 345] on link "Commercial Umbrella" at bounding box center [271, 350] width 66 height 33
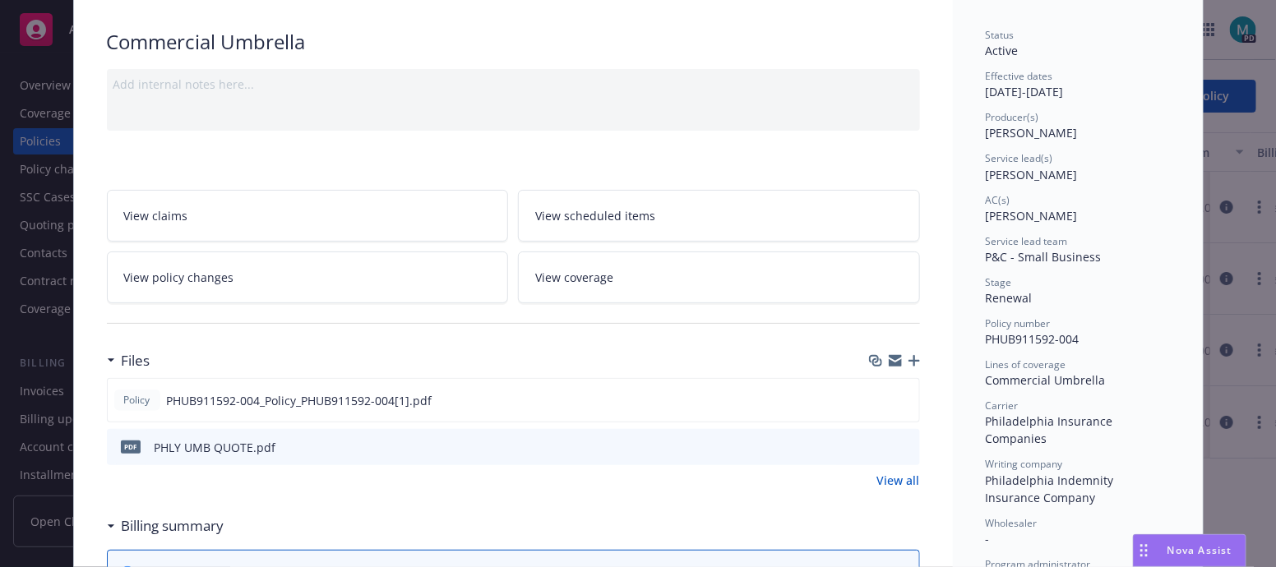
scroll to position [205, 0]
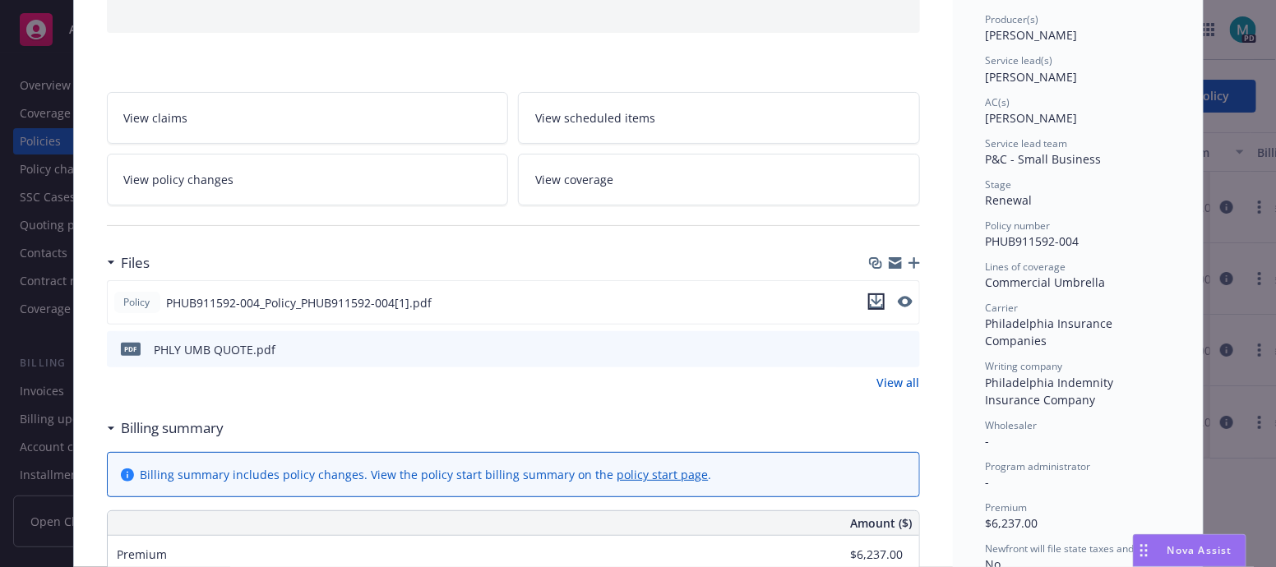
click at [870, 298] on icon "download file" at bounding box center [876, 301] width 13 height 13
